Goal: Information Seeking & Learning: Learn about a topic

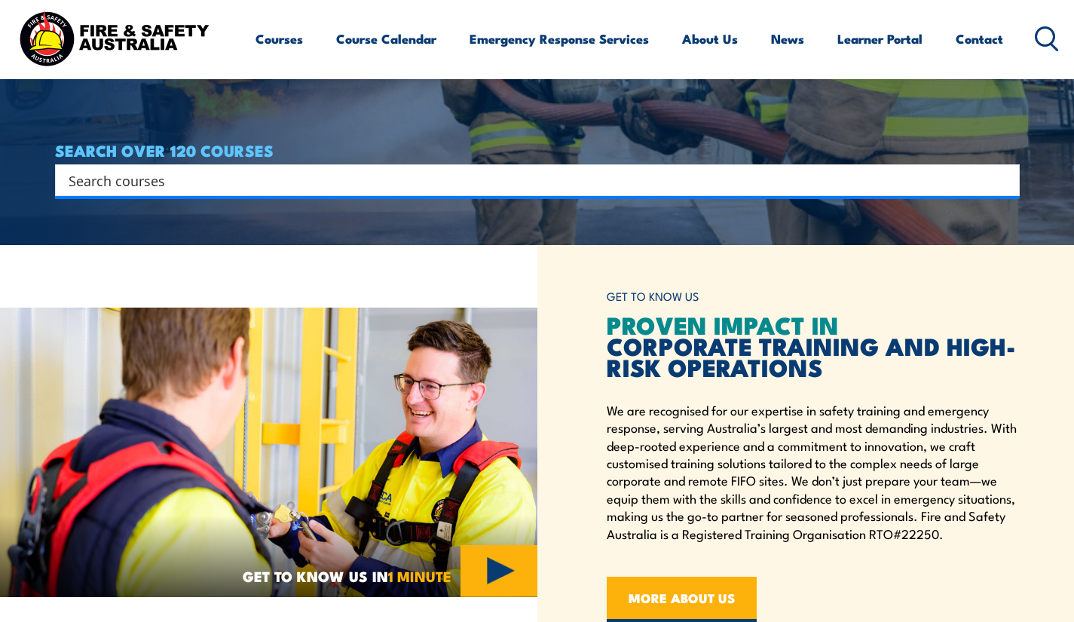
click at [348, 188] on input "Search input" at bounding box center [528, 180] width 918 height 23
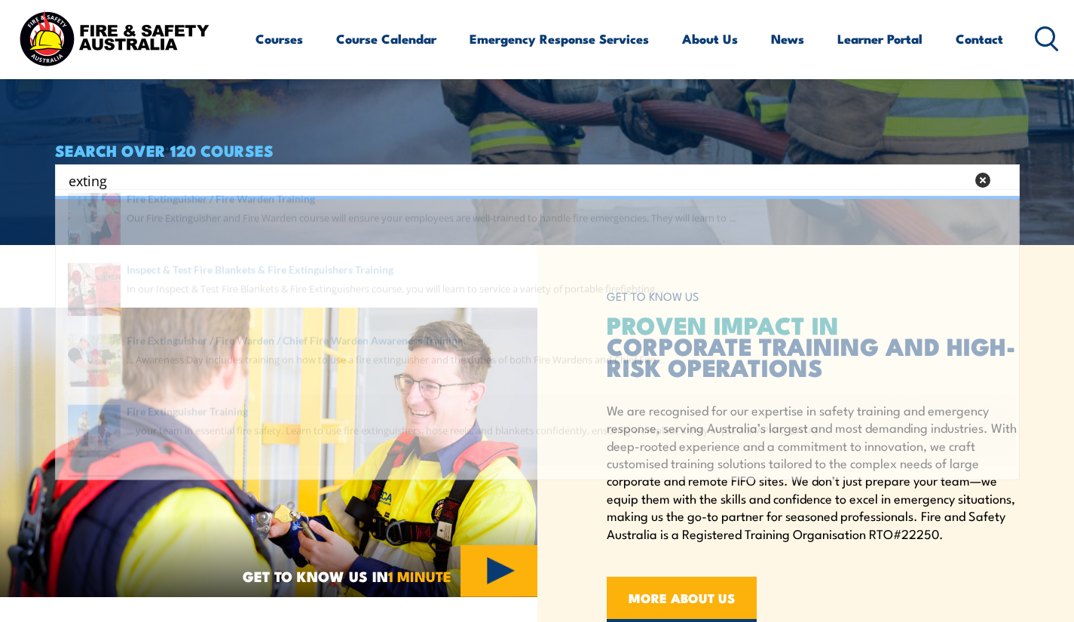
type input "exting"
click at [210, 439] on span at bounding box center [538, 456] width 956 height 71
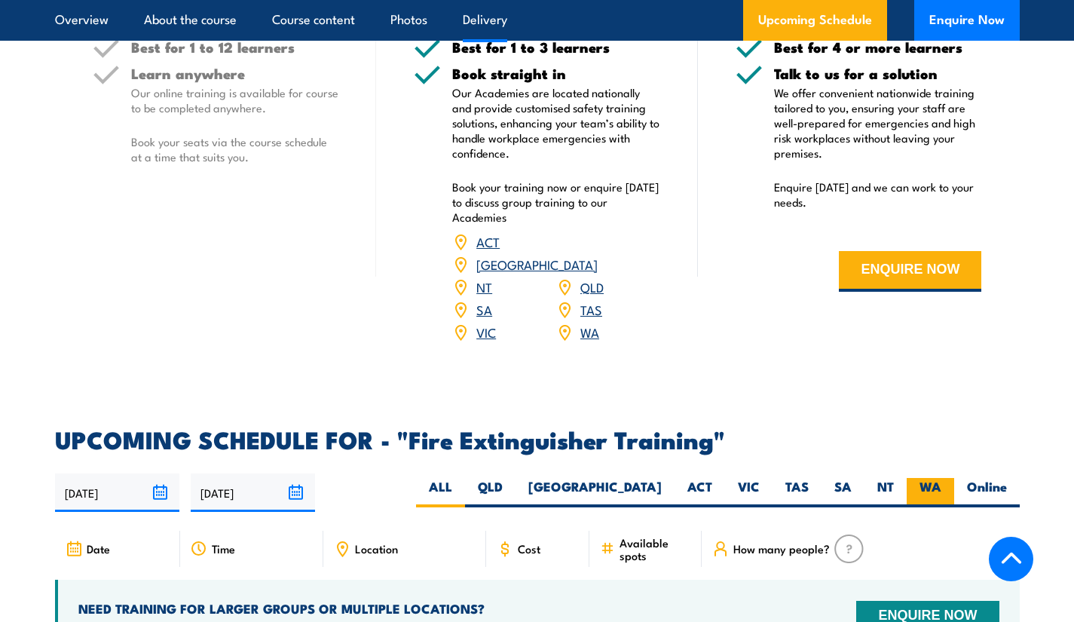
scroll to position [2262, 0]
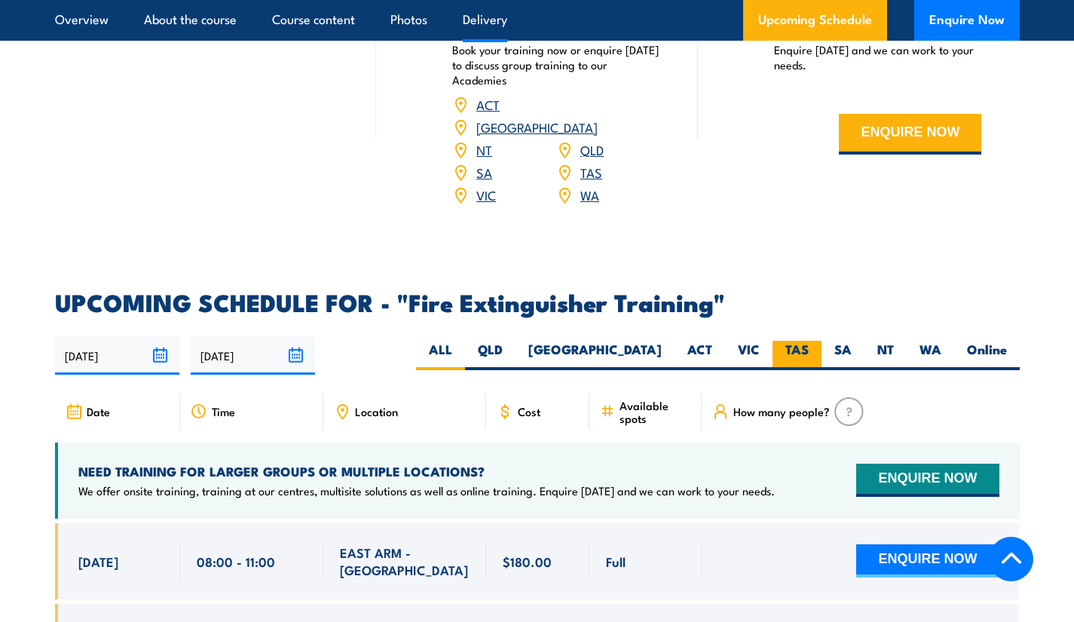
click at [802, 341] on label "TAS" at bounding box center [797, 355] width 49 height 29
click at [809, 341] on input "TAS" at bounding box center [814, 346] width 10 height 10
radio input "true"
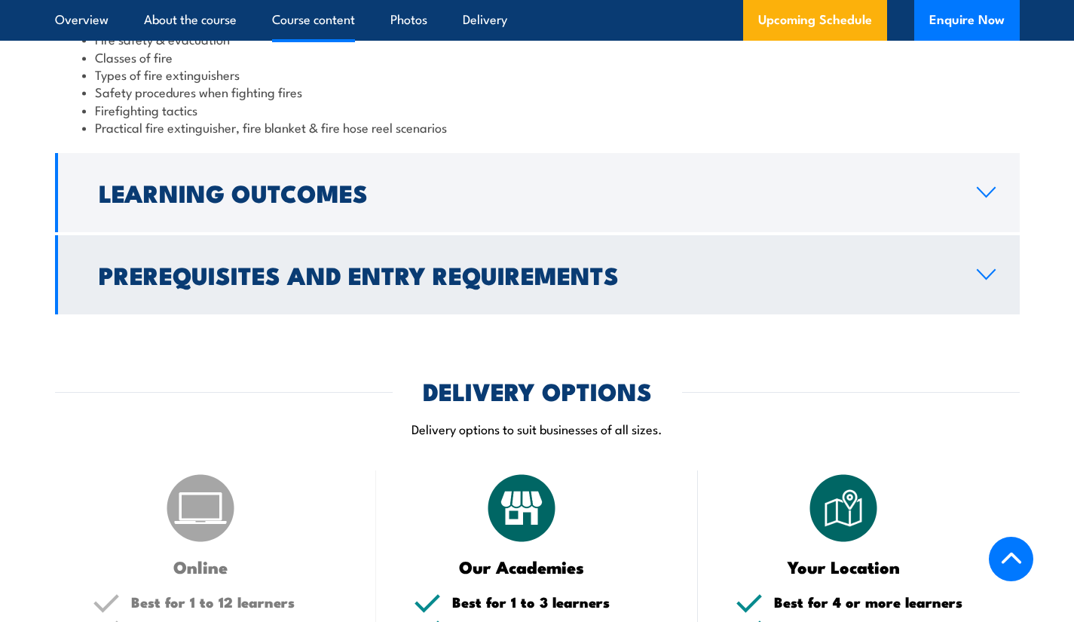
scroll to position [1550, 0]
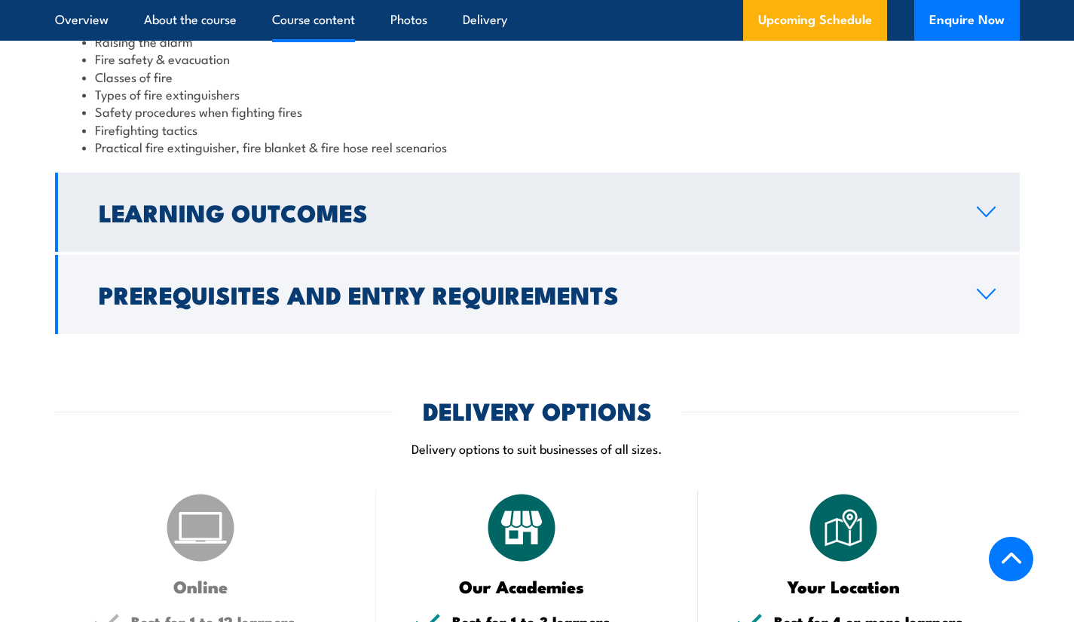
click at [319, 222] on h2 "Learning Outcomes" at bounding box center [526, 211] width 854 height 21
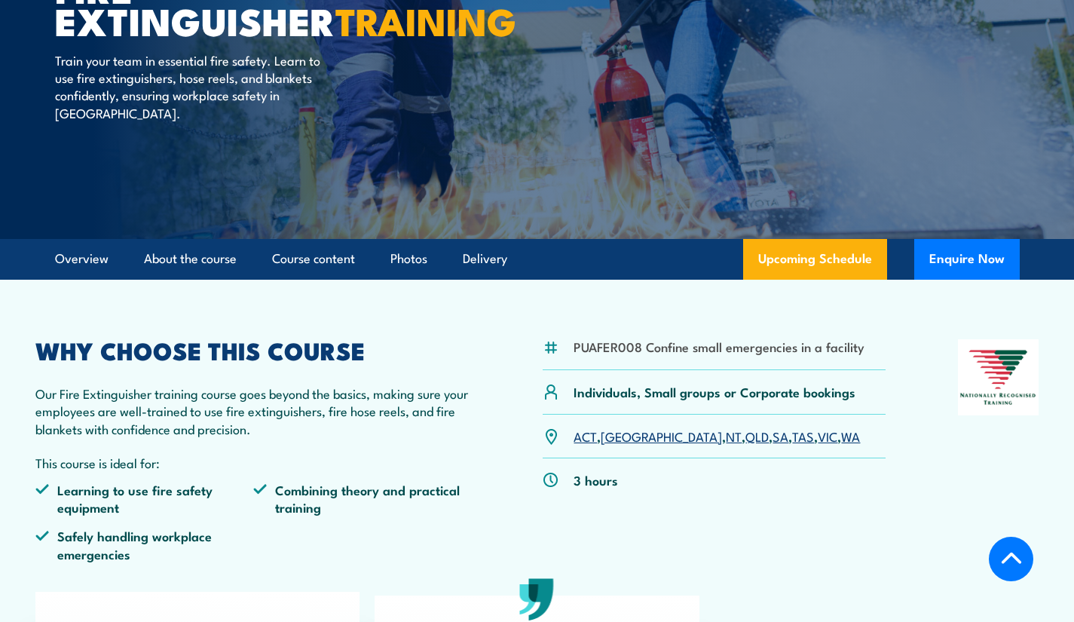
scroll to position [495, 0]
